Goal: Transaction & Acquisition: Purchase product/service

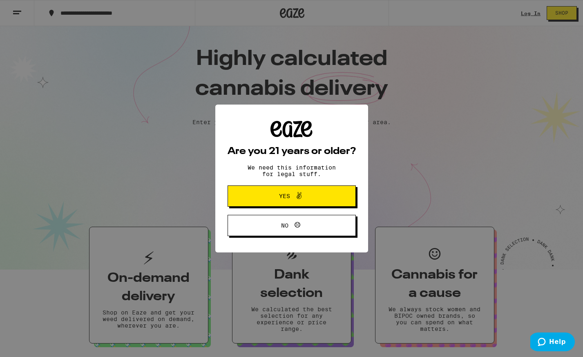
click at [264, 196] on span "Yes" at bounding box center [292, 196] width 62 height 11
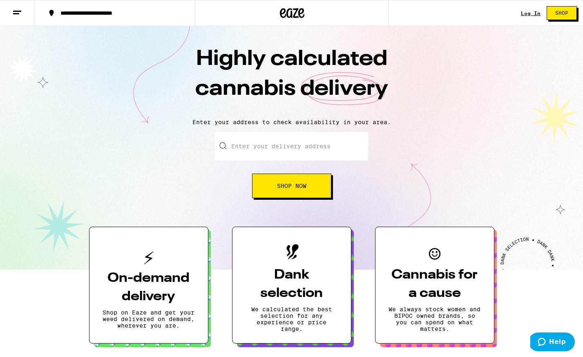
click at [246, 144] on input "Enter your delivery address" at bounding box center [291, 146] width 153 height 29
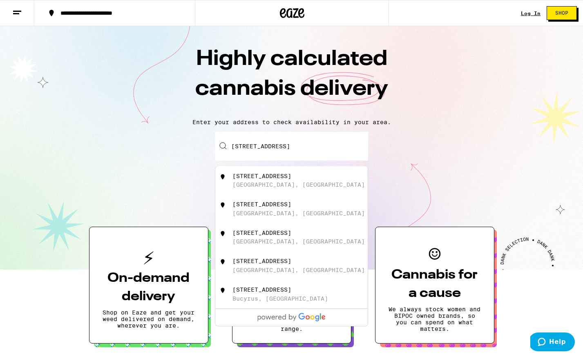
click at [275, 186] on div "[GEOGRAPHIC_DATA], [GEOGRAPHIC_DATA]" at bounding box center [299, 184] width 132 height 7
type input "[STREET_ADDRESS]"
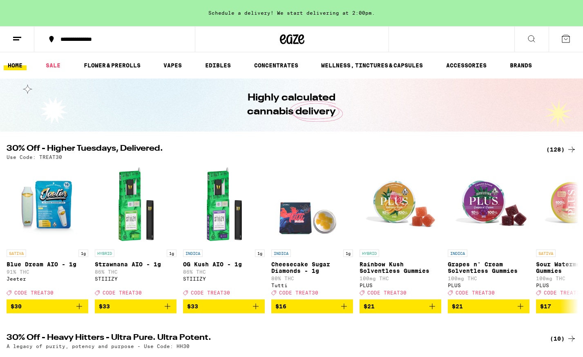
click at [528, 42] on icon at bounding box center [532, 39] width 10 height 10
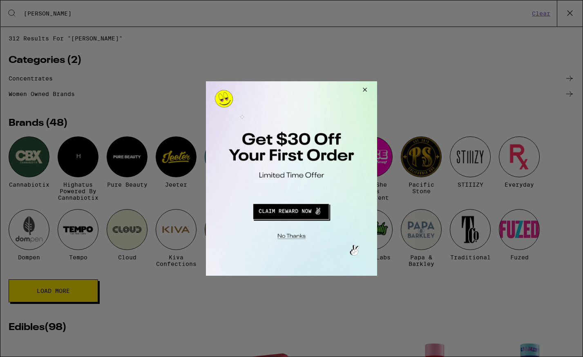
type input "[PERSON_NAME]"
click at [365, 89] on button "Close Modal" at bounding box center [364, 91] width 22 height 20
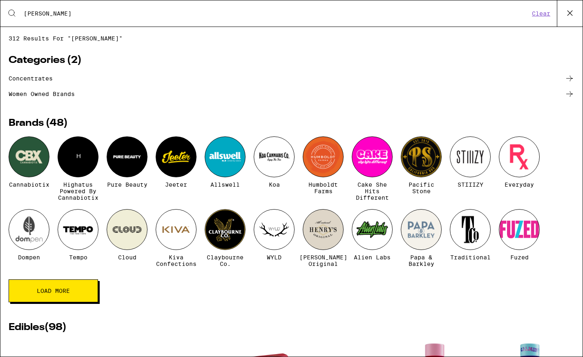
click at [50, 302] on button "Load More" at bounding box center [53, 291] width 89 height 23
